Goal: Browse casually

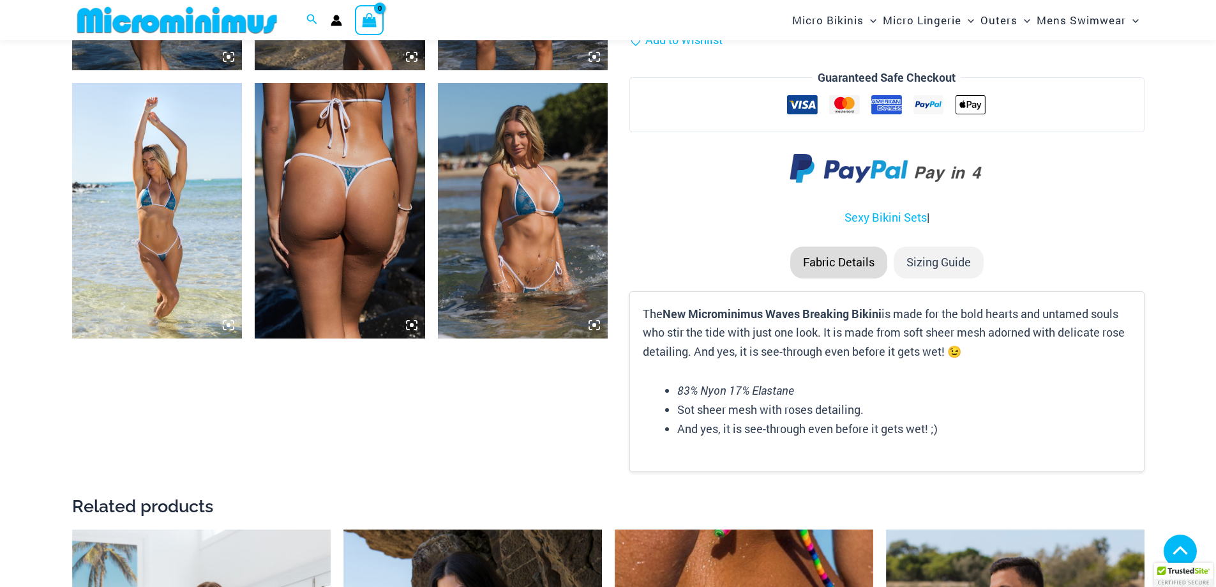
scroll to position [1404, 0]
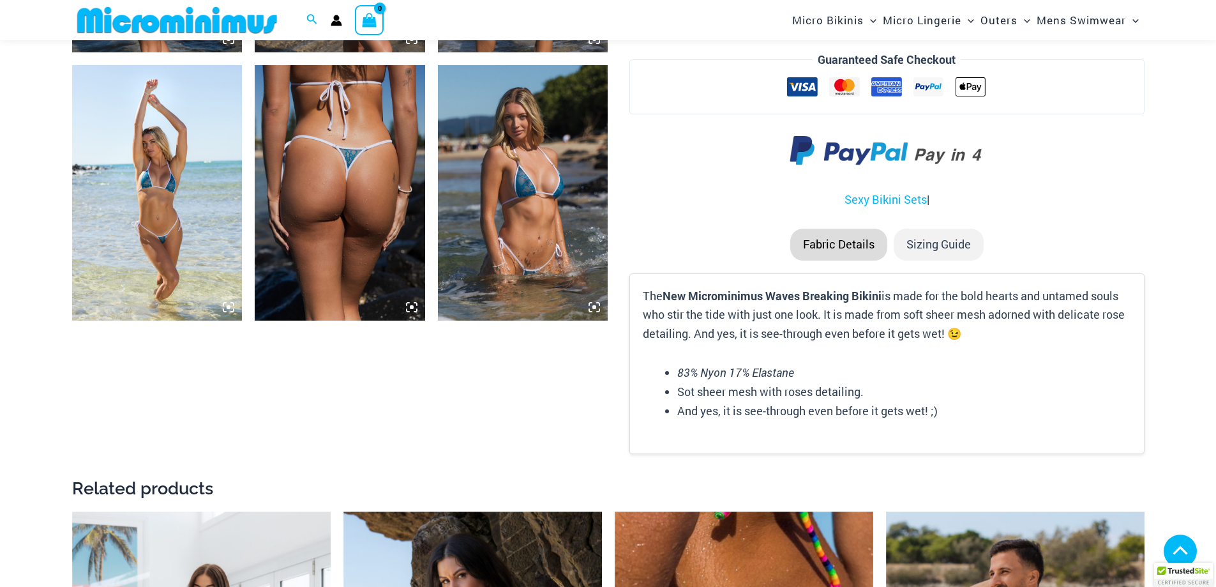
click at [494, 155] on img at bounding box center [523, 192] width 170 height 255
click at [525, 181] on img at bounding box center [523, 192] width 170 height 255
click at [545, 144] on img at bounding box center [523, 192] width 170 height 255
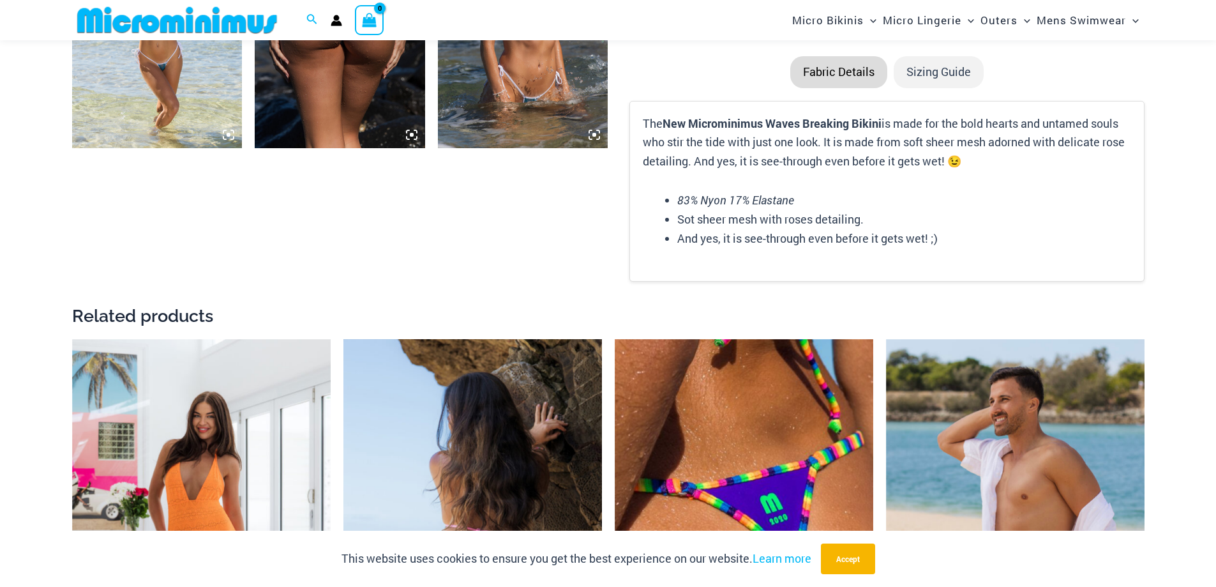
scroll to position [1787, 0]
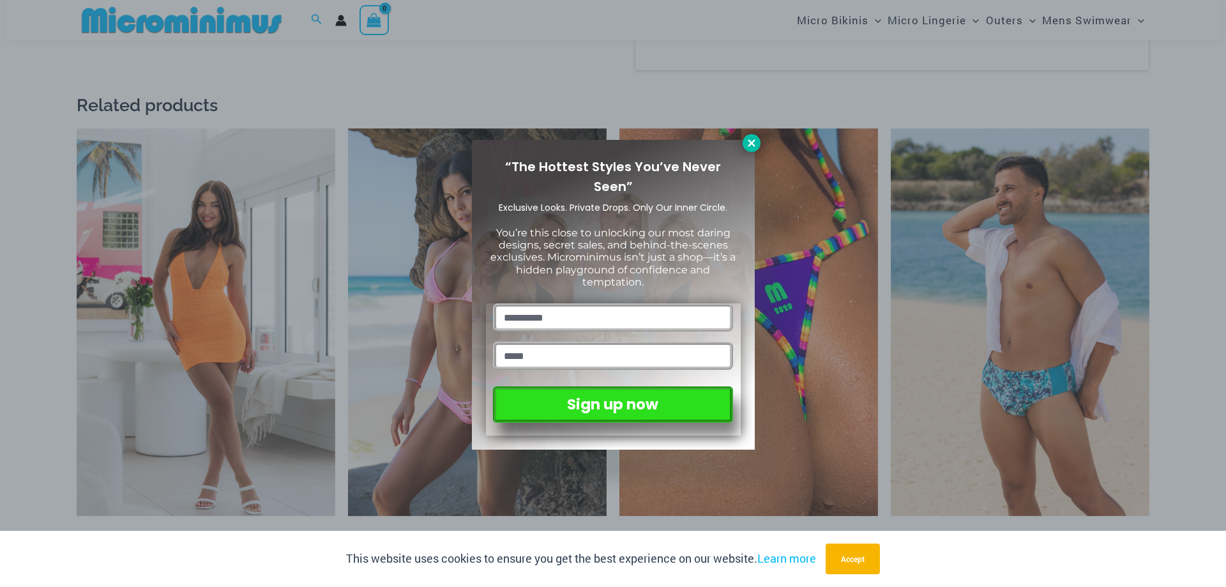
click at [752, 139] on icon at bounding box center [751, 142] width 11 height 11
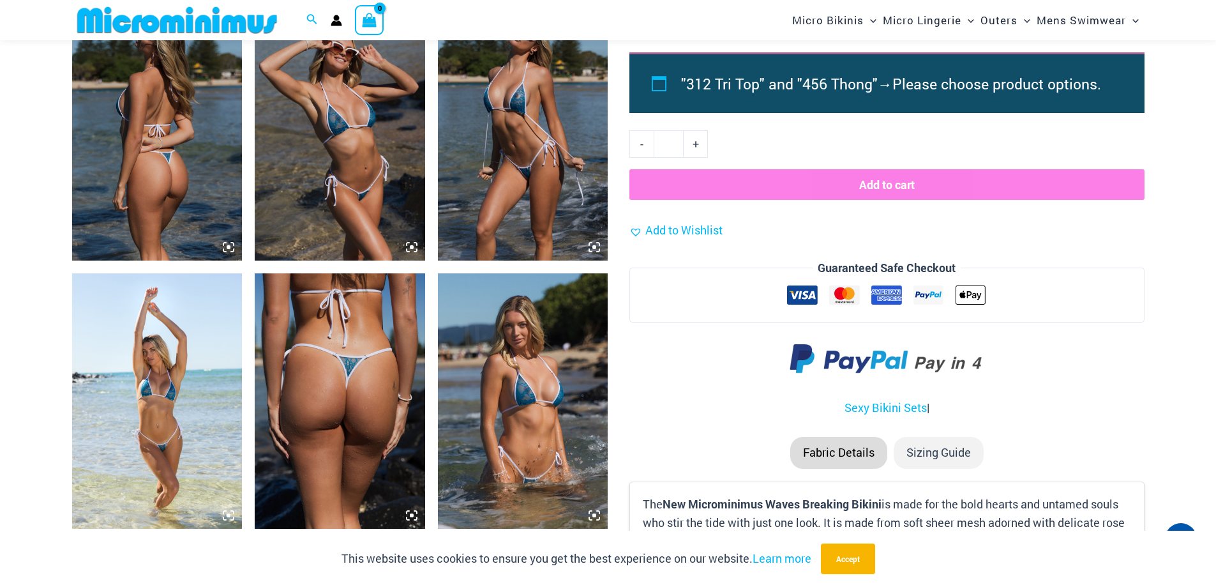
scroll to position [1460, 0]
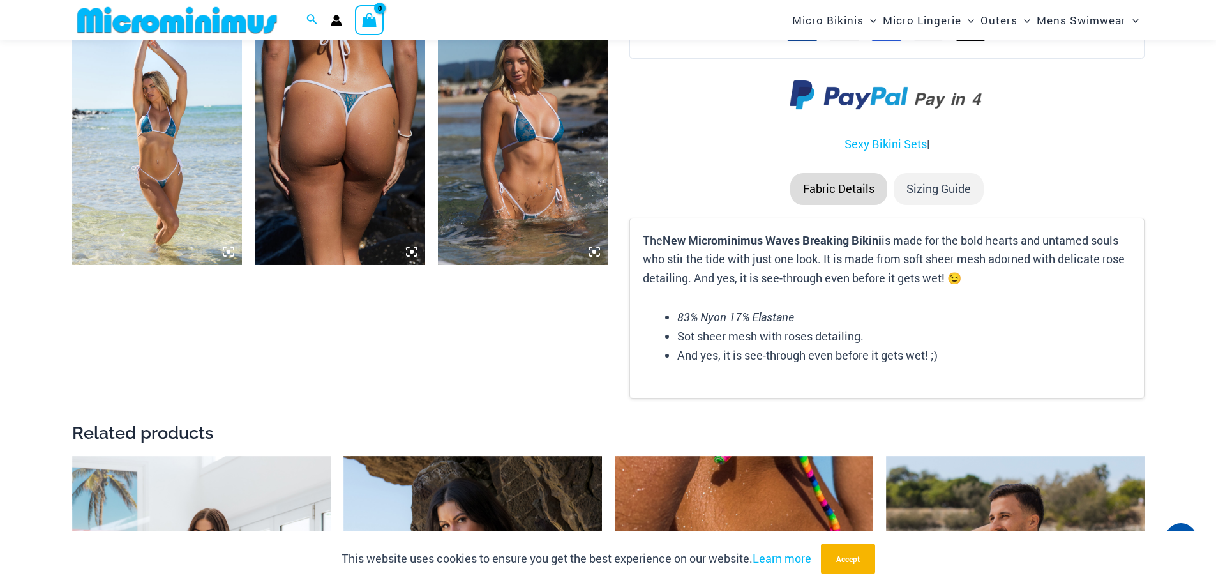
click at [535, 117] on img at bounding box center [523, 137] width 170 height 255
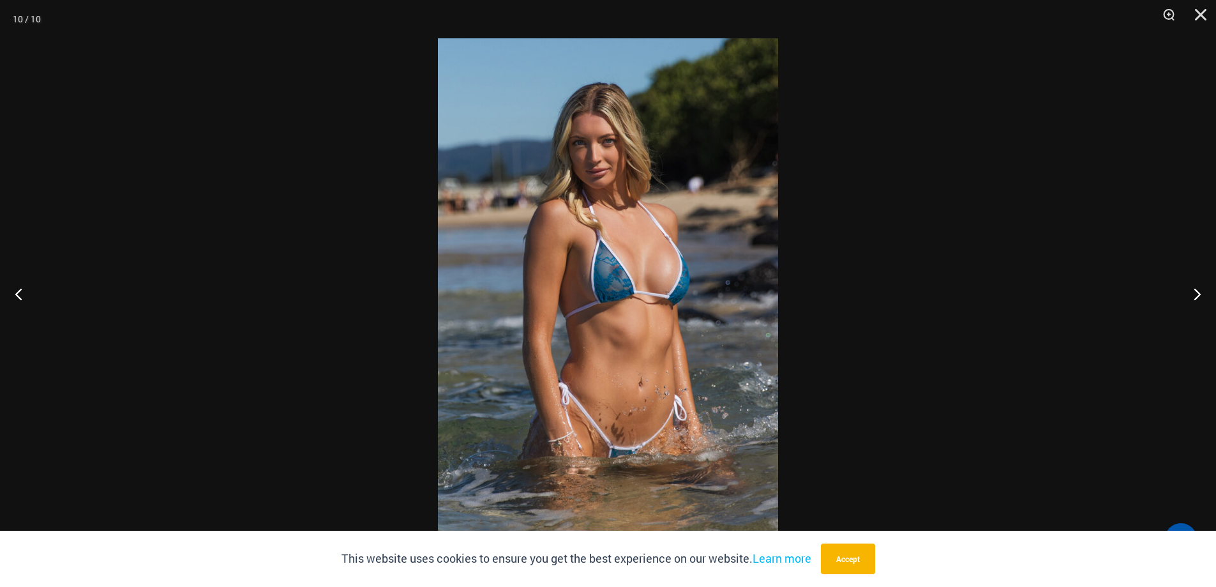
click at [624, 281] on img at bounding box center [608, 293] width 340 height 510
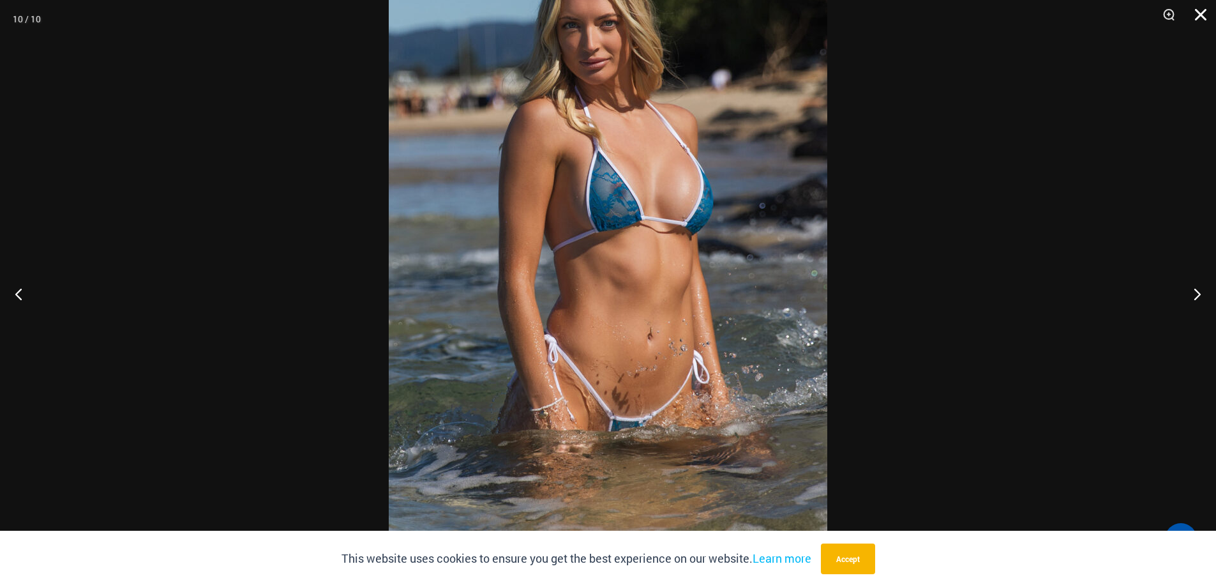
click at [1199, 21] on button "Close" at bounding box center [1196, 19] width 32 height 38
